Goal: Task Accomplishment & Management: Use online tool/utility

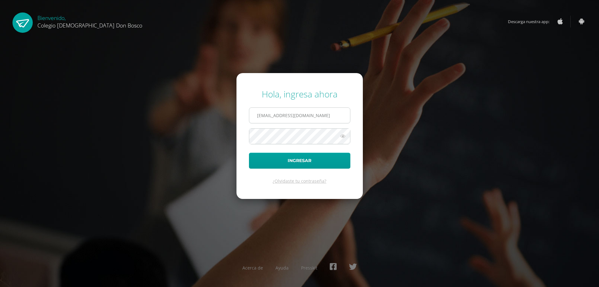
click at [310, 119] on input "rsoto@donbosco.edu.gt" at bounding box center [299, 115] width 101 height 15
type input "lgarcia@donbosco.edu.gt"
click at [284, 163] on button "Ingresar" at bounding box center [299, 161] width 101 height 16
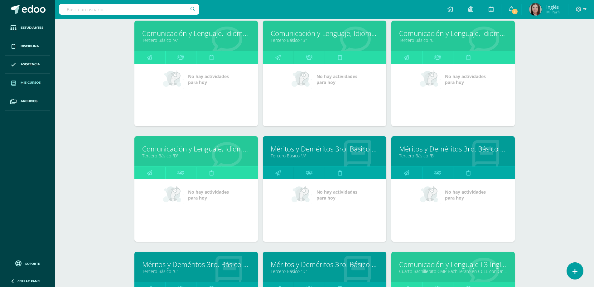
scroll to position [757, 0]
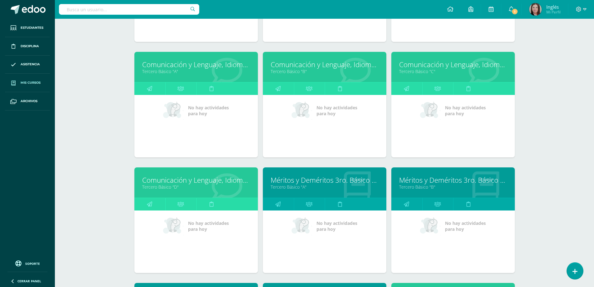
click at [161, 70] on link "Tercero Básico "A"" at bounding box center [196, 71] width 108 height 6
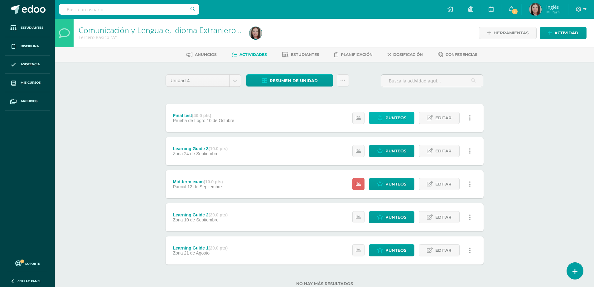
click at [391, 118] on span "Punteos" at bounding box center [396, 118] width 21 height 12
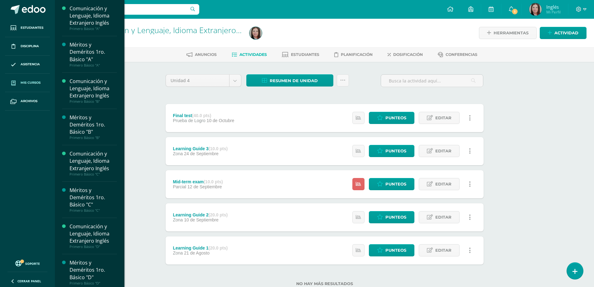
click at [35, 82] on span "Mis cursos" at bounding box center [31, 82] width 20 height 5
